Goal: Task Accomplishment & Management: Manage account settings

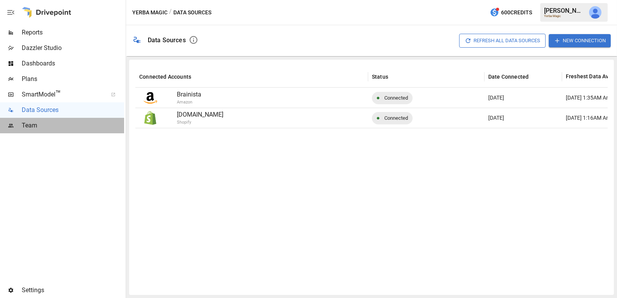
click at [64, 125] on span "Team" at bounding box center [73, 125] width 102 height 9
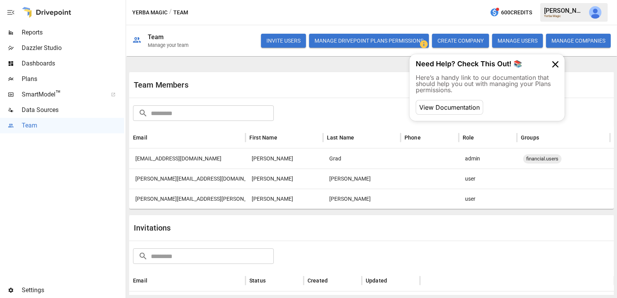
click at [334, 43] on button "Manage Drivepoint Plans Permissions" at bounding box center [369, 41] width 120 height 14
click at [184, 156] on div "[EMAIL_ADDRESS][DOMAIN_NAME]" at bounding box center [187, 158] width 116 height 20
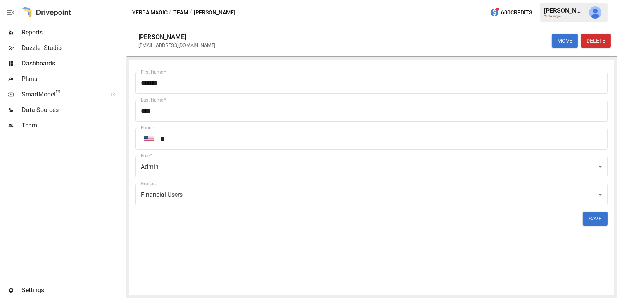
click at [182, 44] on div "[EMAIL_ADDRESS][DOMAIN_NAME]" at bounding box center [176, 45] width 77 height 6
copy div "[EMAIL_ADDRESS][DOMAIN_NAME] MOVE DELETE First Name   *"
click at [183, 12] on button "Team" at bounding box center [180, 13] width 15 height 10
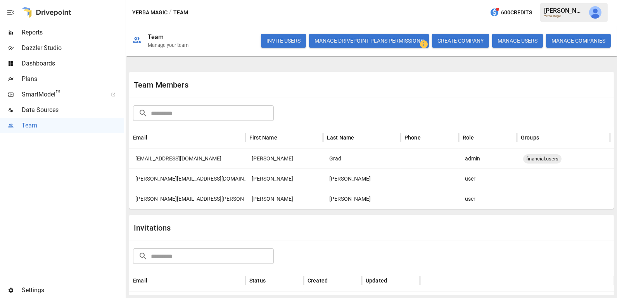
click at [177, 182] on div "[PERSON_NAME][EMAIL_ADDRESS][DOMAIN_NAME]" at bounding box center [187, 179] width 116 height 20
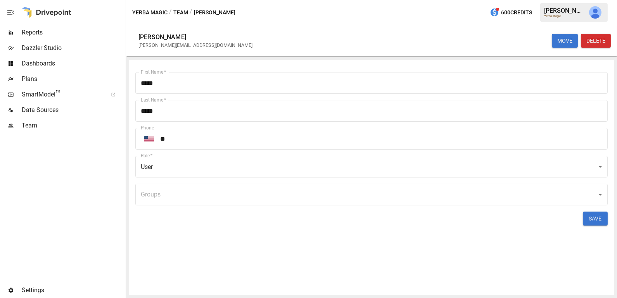
click at [167, 47] on div "[PERSON_NAME][EMAIL_ADDRESS][DOMAIN_NAME]" at bounding box center [195, 45] width 114 height 6
copy div "[PERSON_NAME][EMAIL_ADDRESS][DOMAIN_NAME] MOVE DELETE First Name   *"
click at [181, 10] on button "Team" at bounding box center [180, 13] width 15 height 10
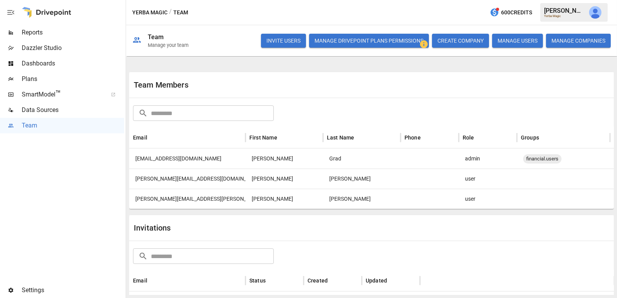
click at [174, 201] on div "[PERSON_NAME][EMAIL_ADDRESS][PERSON_NAME][DOMAIN_NAME]" at bounding box center [187, 199] width 116 height 20
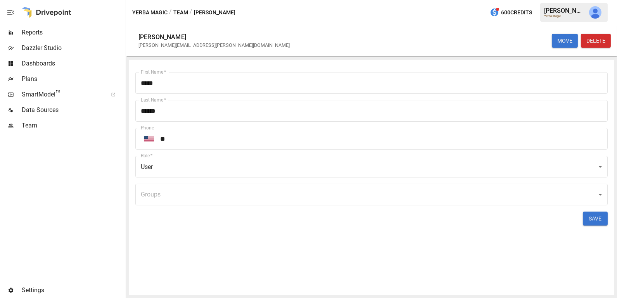
click at [186, 11] on button "Team" at bounding box center [180, 13] width 15 height 10
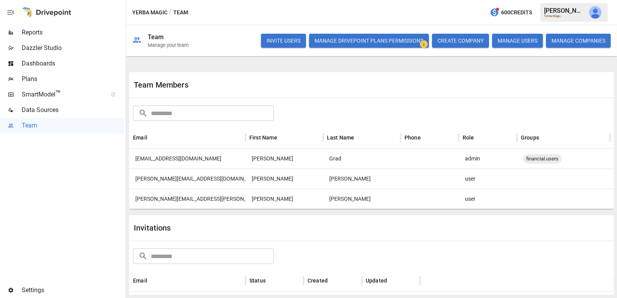
scroll to position [49, 0]
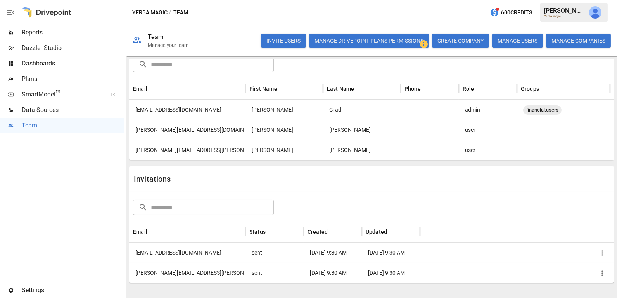
click at [164, 252] on div "[EMAIL_ADDRESS][DOMAIN_NAME]" at bounding box center [187, 253] width 116 height 20
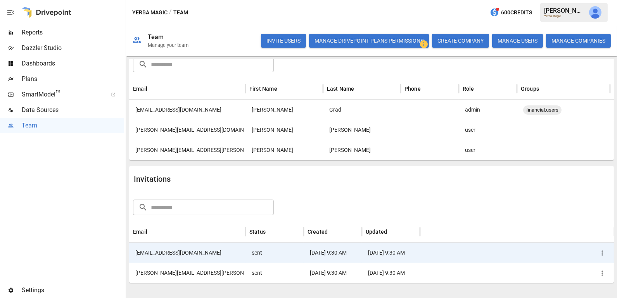
drag, startPoint x: 198, startPoint y: 253, endPoint x: 129, endPoint y: 251, distance: 69.8
click at [129, 251] on div "[EMAIL_ADDRESS][DOMAIN_NAME]" at bounding box center [187, 253] width 116 height 20
click at [603, 250] on icon "button" at bounding box center [602, 253] width 8 height 8
click at [576, 255] on li "Re-send Invitation" at bounding box center [574, 256] width 67 height 14
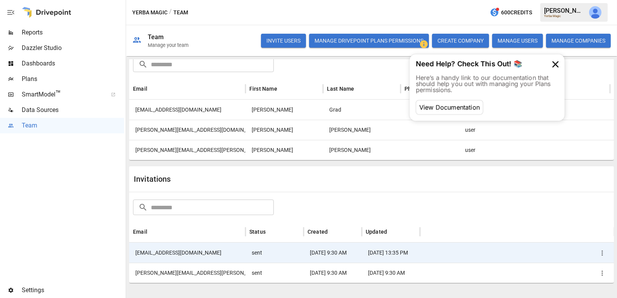
click at [313, 164] on div "Team Members ​ ​ Email First Name Last Name Phone Role Groups [EMAIL_ADDRESS][D…" at bounding box center [371, 153] width 484 height 284
click at [551, 63] on icon at bounding box center [555, 64] width 12 height 12
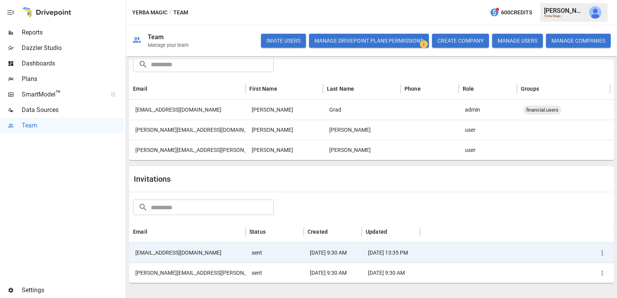
click at [596, 10] on img "Julie Wilton" at bounding box center [595, 12] width 12 height 12
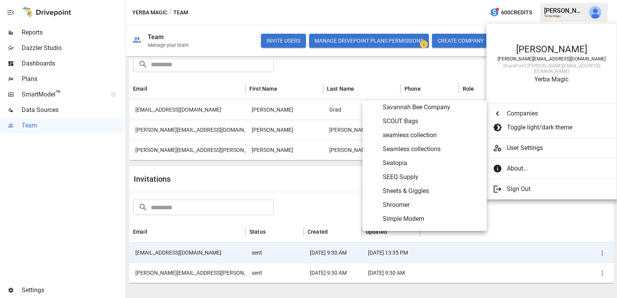
scroll to position [3338, 0]
click at [407, 174] on span "SEEQ Supply" at bounding box center [432, 177] width 98 height 9
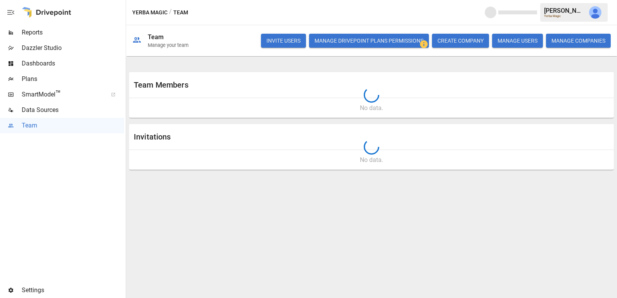
scroll to position [0, 0]
